Goal: Information Seeking & Learning: Learn about a topic

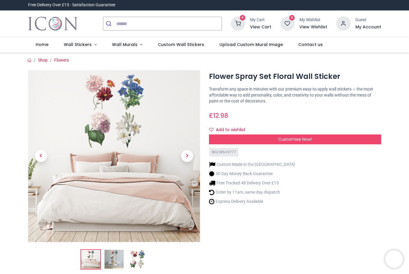
click at [83, 42] on span "Wall Stickers" at bounding box center [78, 45] width 28 height 6
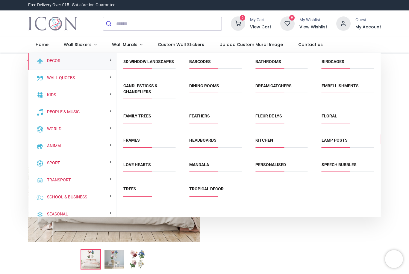
click at [325, 119] on link "Floral" at bounding box center [329, 116] width 16 height 5
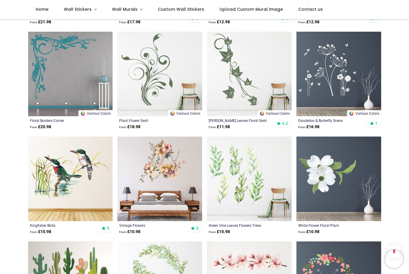
scroll to position [841, 0]
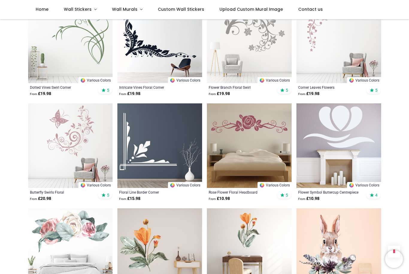
scroll to position [2029, 0]
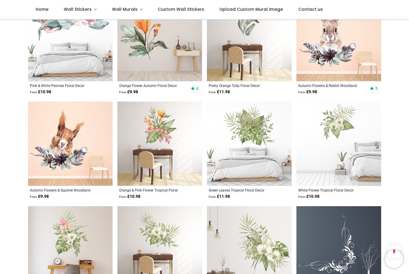
scroll to position [2241, 0]
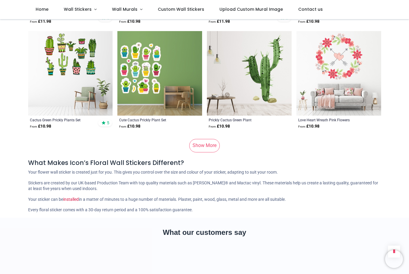
scroll to position [3653, 0]
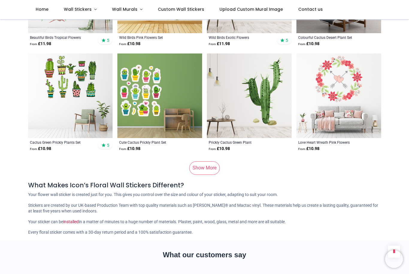
click at [202, 167] on link "Show More" at bounding box center [204, 168] width 31 height 13
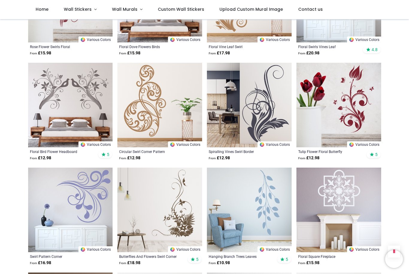
scroll to position [4169, 0]
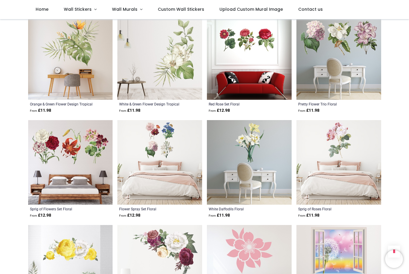
scroll to position [4846, 0]
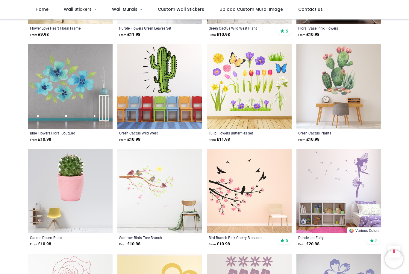
scroll to position [5552, 0]
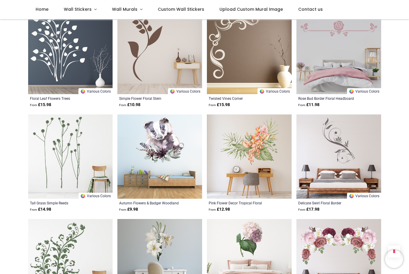
scroll to position [6006, 0]
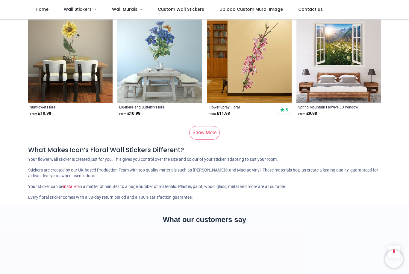
scroll to position [7341, 0]
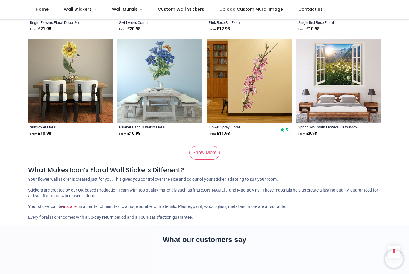
click at [198, 159] on link "Show More" at bounding box center [204, 152] width 31 height 13
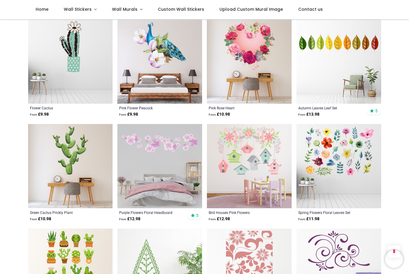
scroll to position [7677, 0]
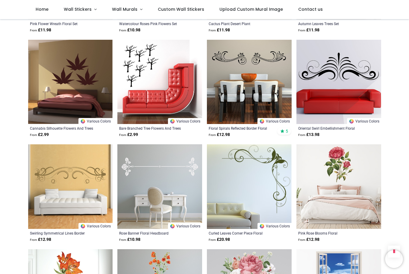
scroll to position [9020, 0]
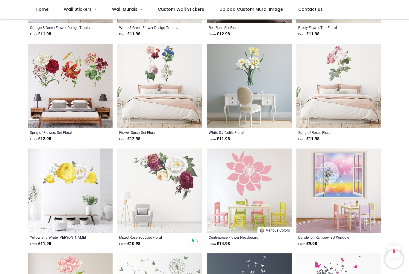
scroll to position [4914, 0]
